Goal: Navigation & Orientation: Find specific page/section

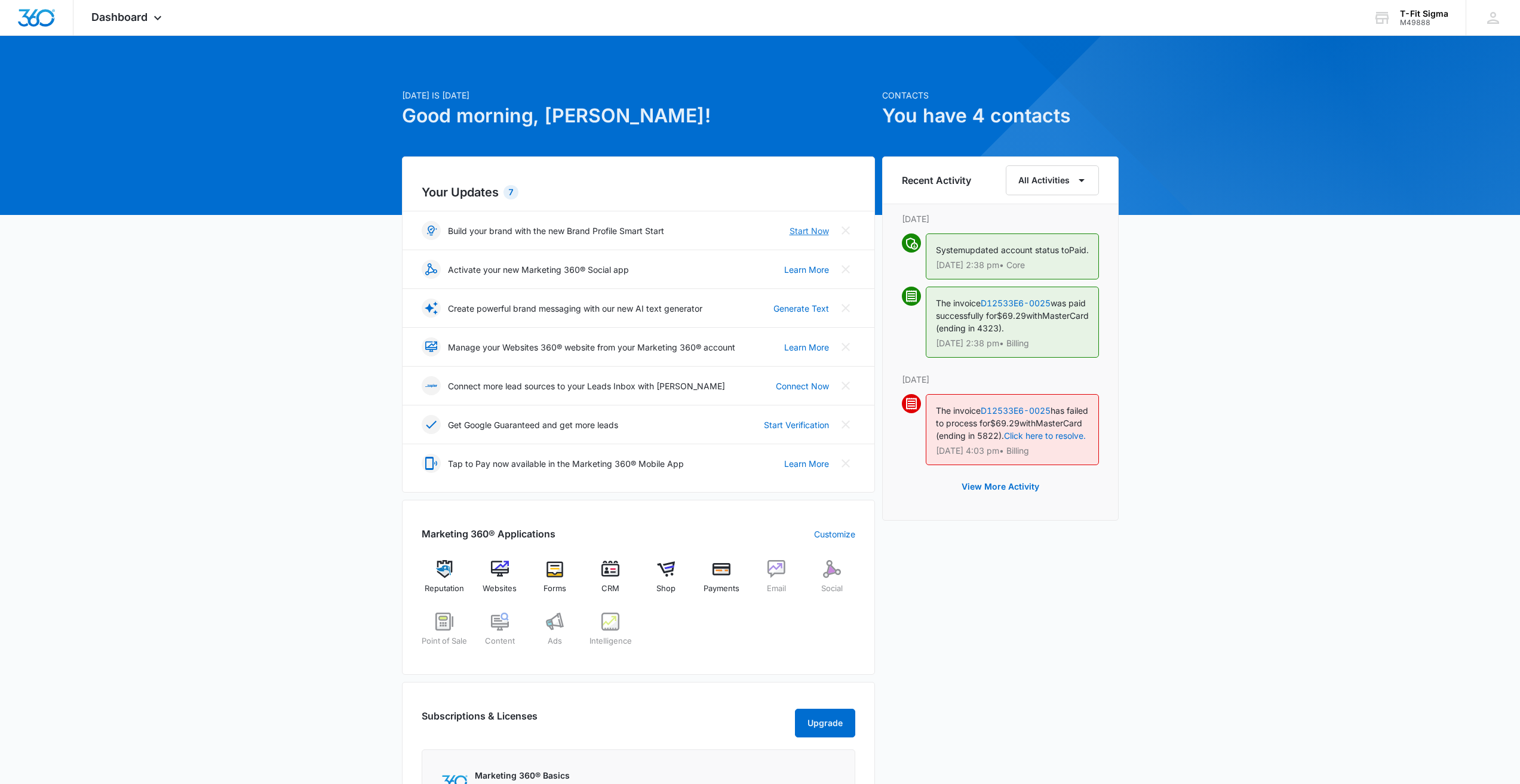
click at [802, 230] on link "Start Now" at bounding box center [808, 230] width 39 height 13
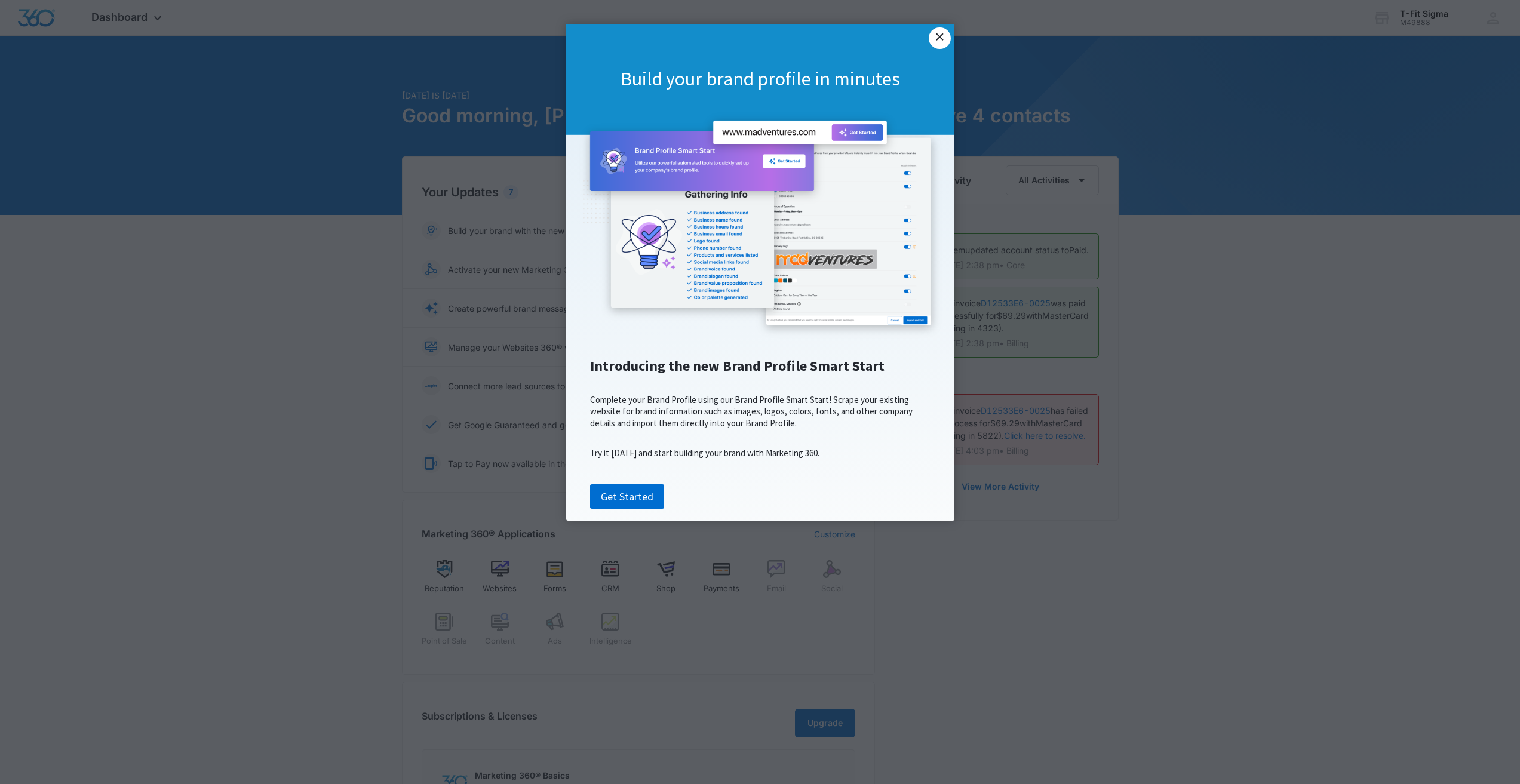
click at [944, 40] on link "×" at bounding box center [939, 38] width 22 height 22
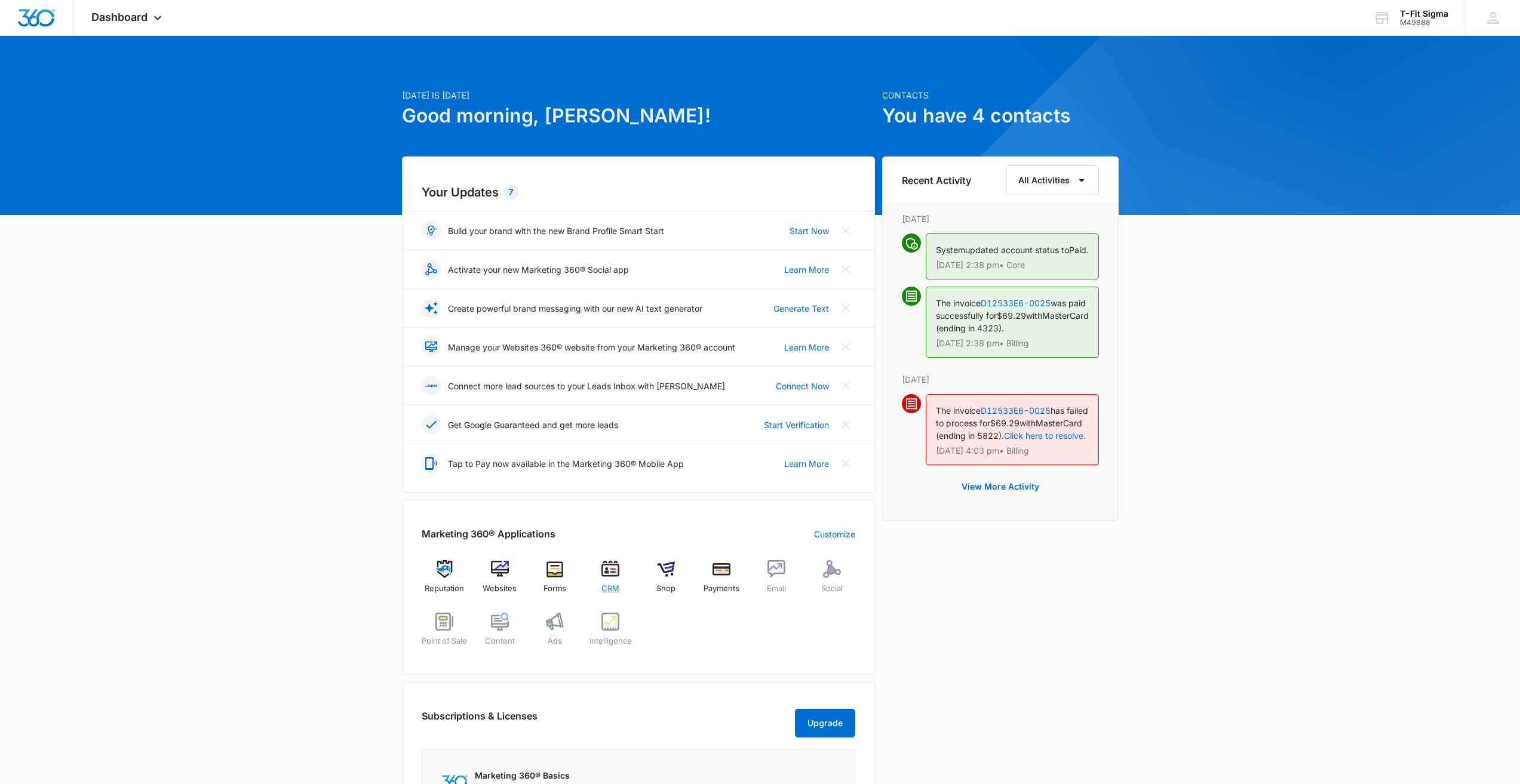
click at [622, 578] on div "CRM" at bounding box center [610, 580] width 46 height 43
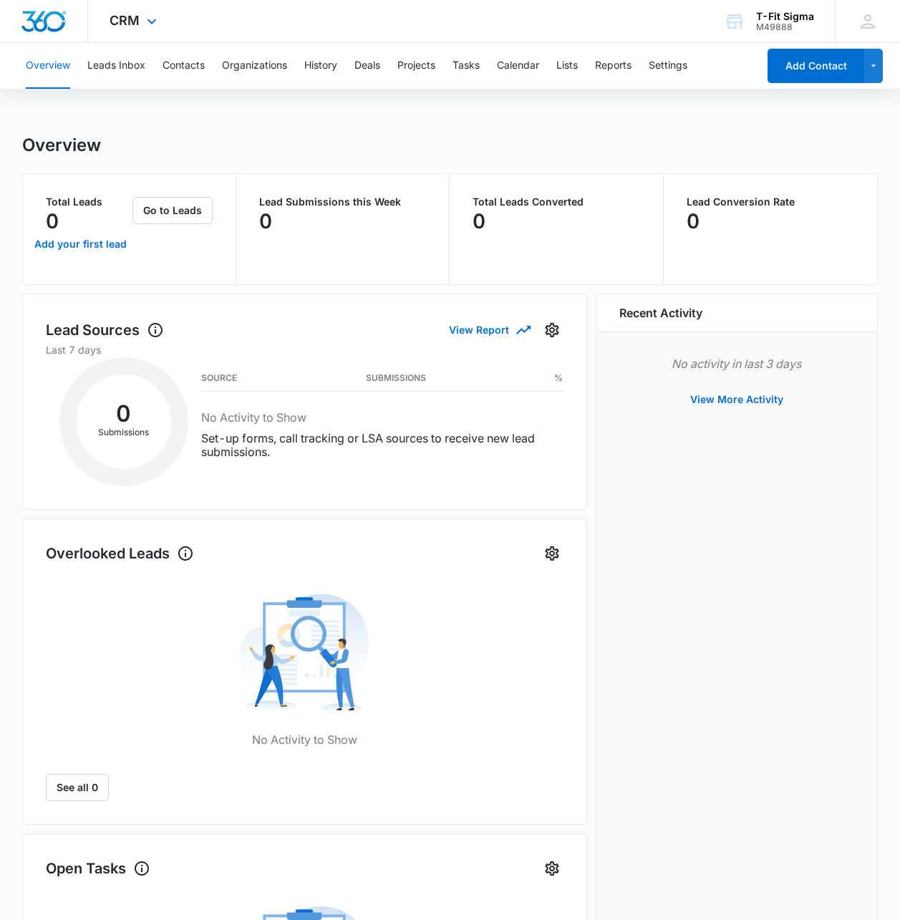
click at [52, 21] on img "Dashboard" at bounding box center [44, 21] width 46 height 21
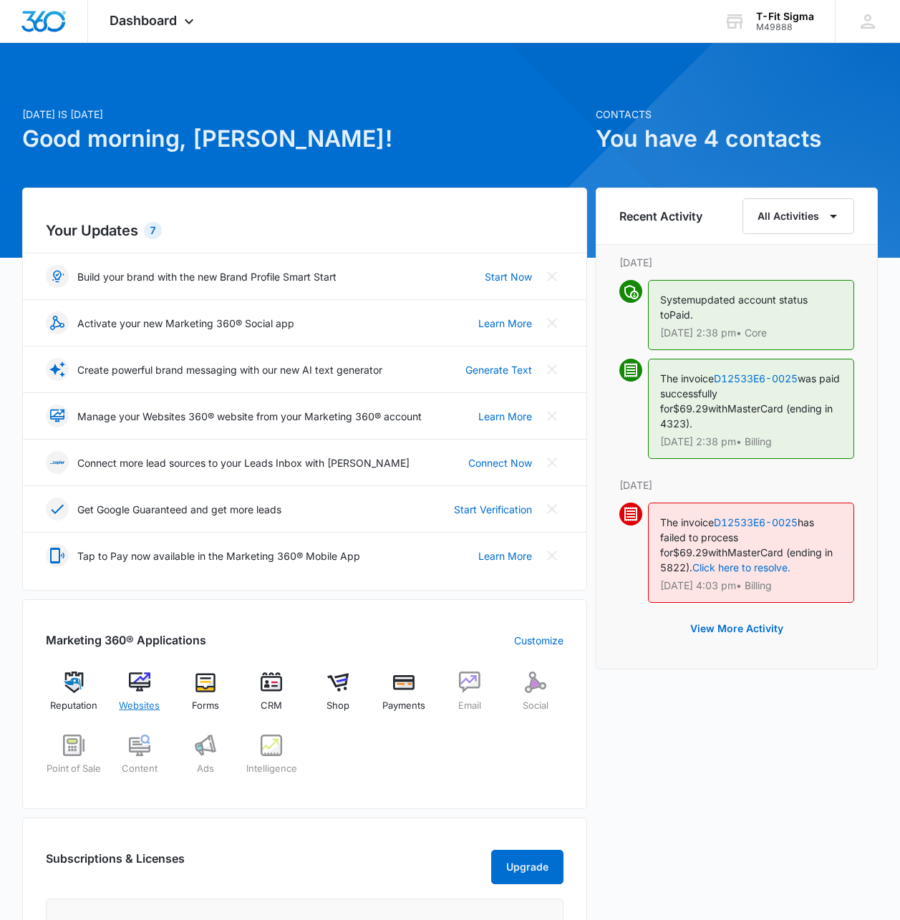
click at [152, 682] on div "Websites" at bounding box center [139, 697] width 54 height 52
